Goal: Check status: Check status

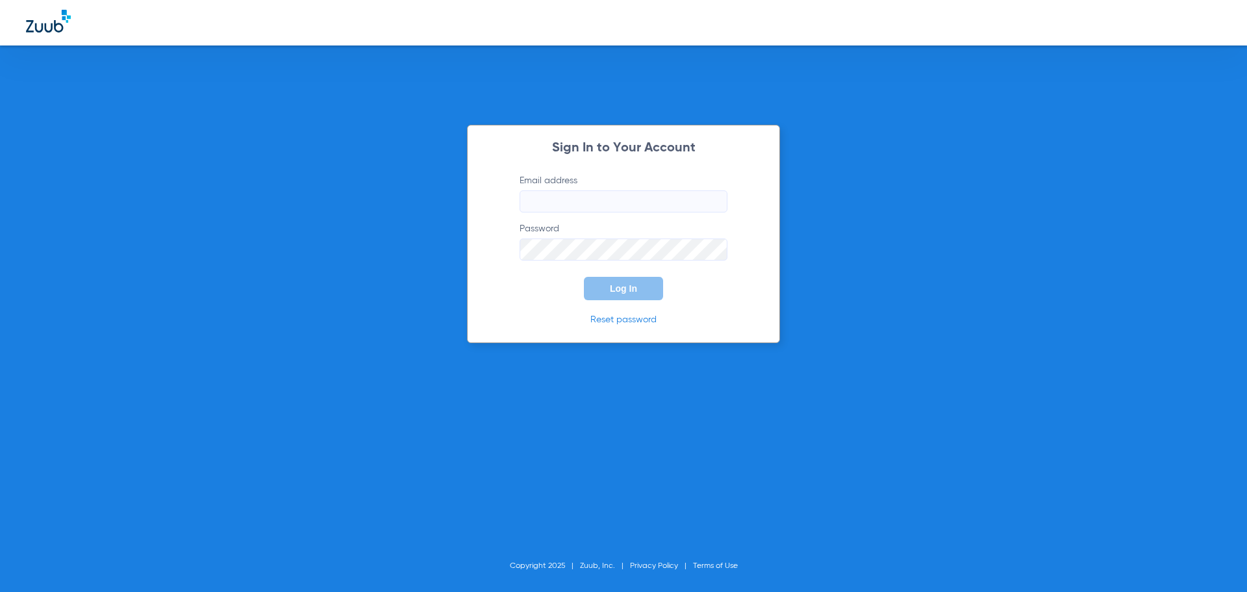
type input "[EMAIL_ADDRESS][DOMAIN_NAME]"
click at [609, 294] on button "Log In" at bounding box center [623, 288] width 79 height 23
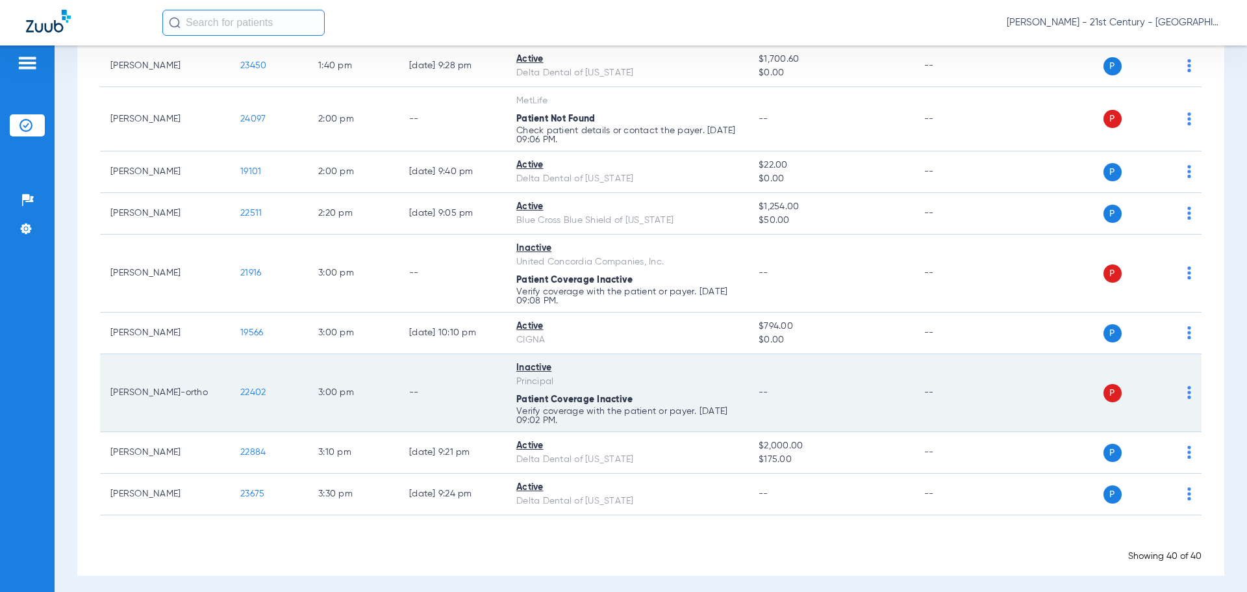
scroll to position [1566, 0]
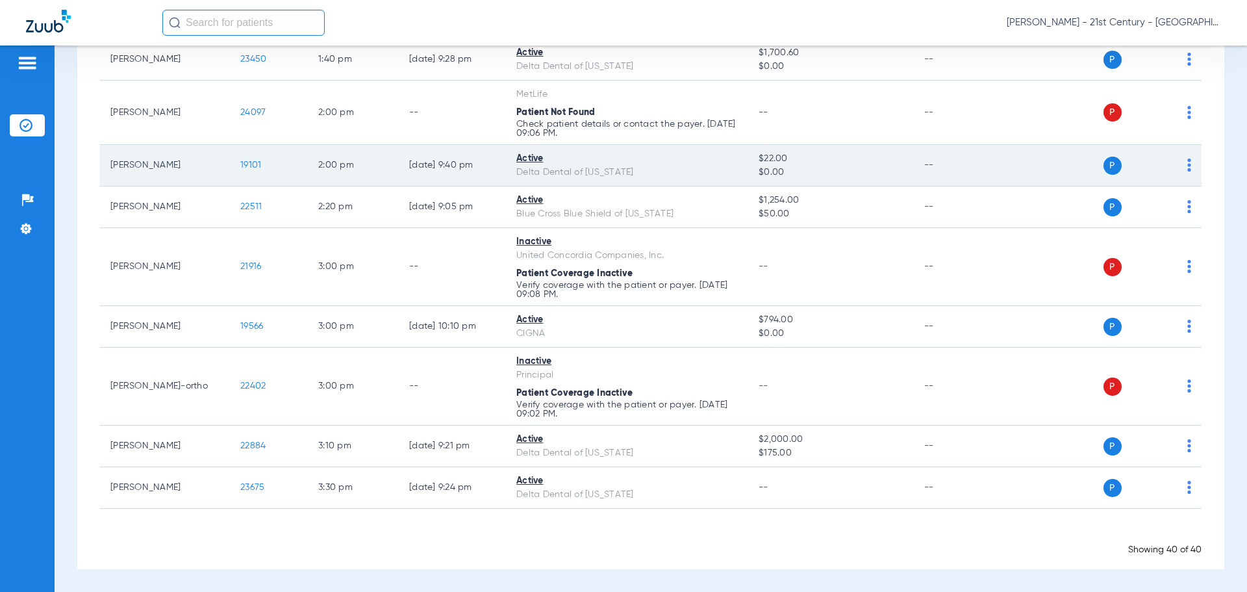
click at [247, 166] on span "19101" at bounding box center [250, 164] width 21 height 9
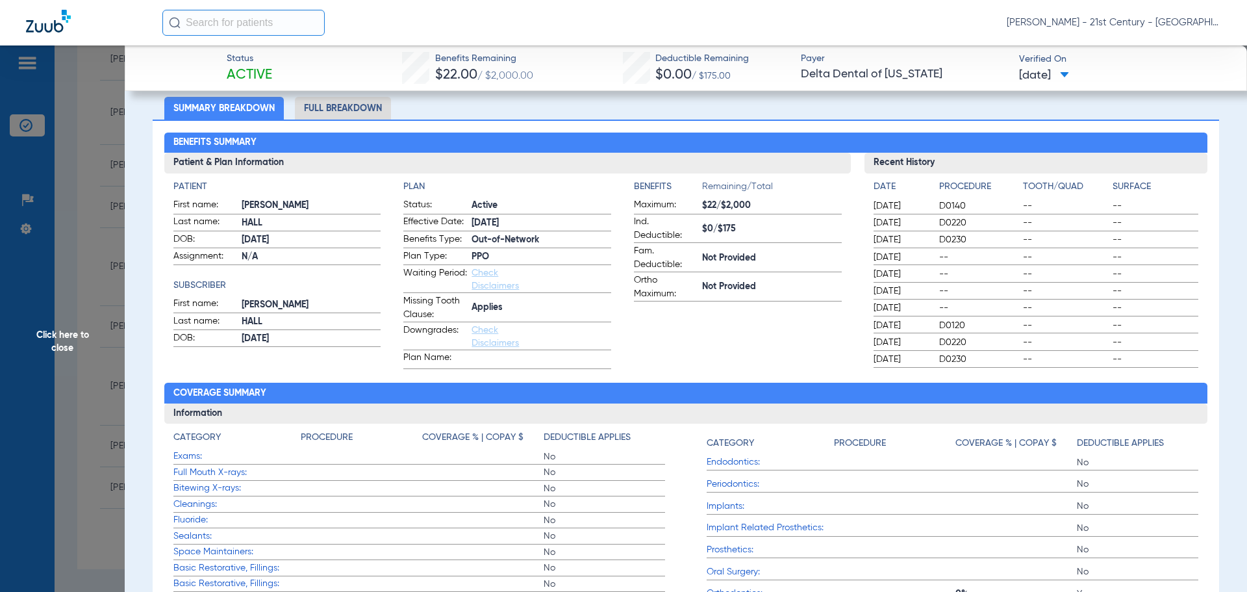
scroll to position [0, 0]
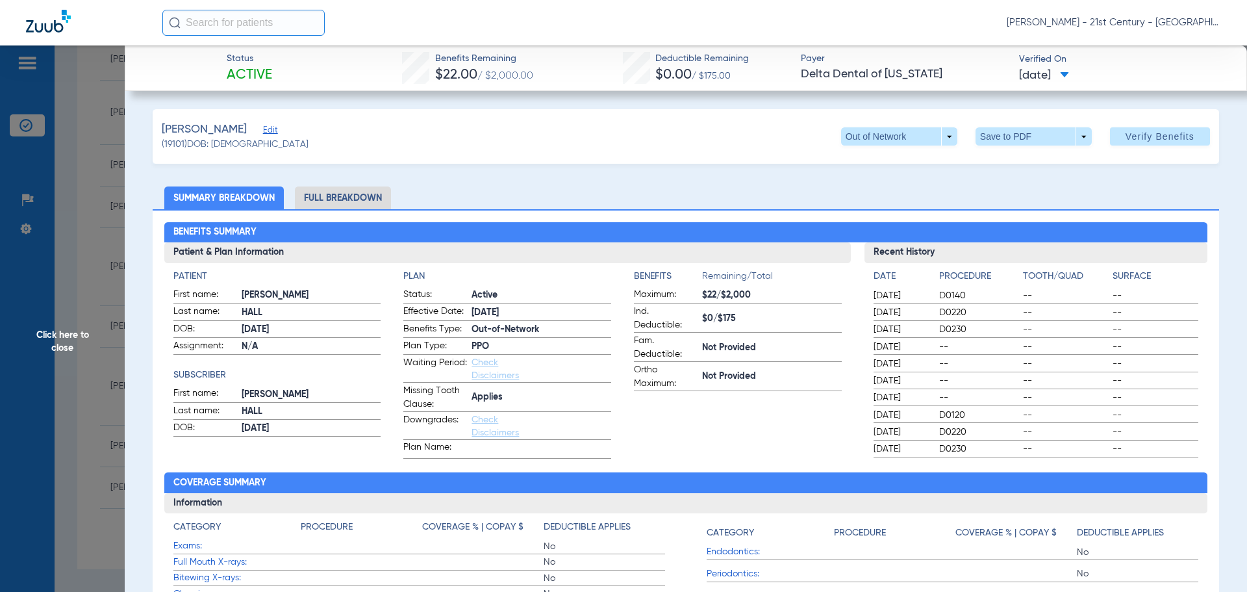
drag, startPoint x: 668, startPoint y: 81, endPoint x: 651, endPoint y: 84, distance: 17.8
click at [655, 84] on div "Deductible Remaining $0.00 / $175.00" at bounding box center [702, 68] width 94 height 33
click at [659, 82] on span "$0.00" at bounding box center [673, 75] width 36 height 14
drag, startPoint x: 661, startPoint y: 81, endPoint x: 686, endPoint y: 81, distance: 24.7
click at [686, 81] on span "$0.00" at bounding box center [673, 75] width 36 height 14
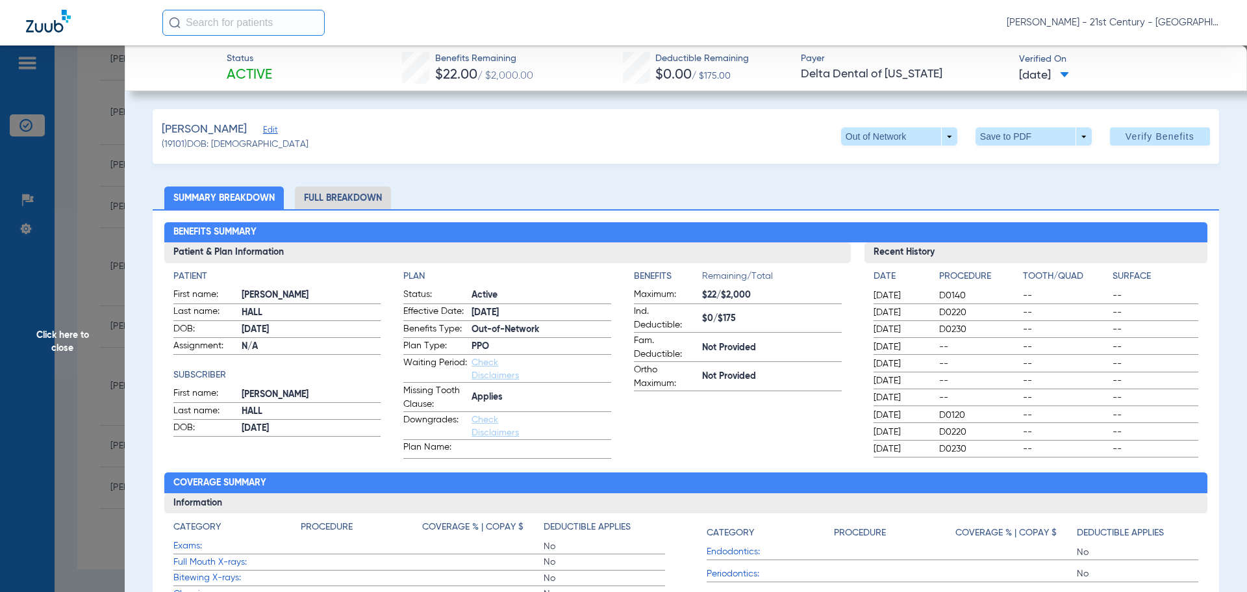
click at [686, 81] on span "$0.00" at bounding box center [673, 75] width 36 height 14
